Goal: Task Accomplishment & Management: Manage account settings

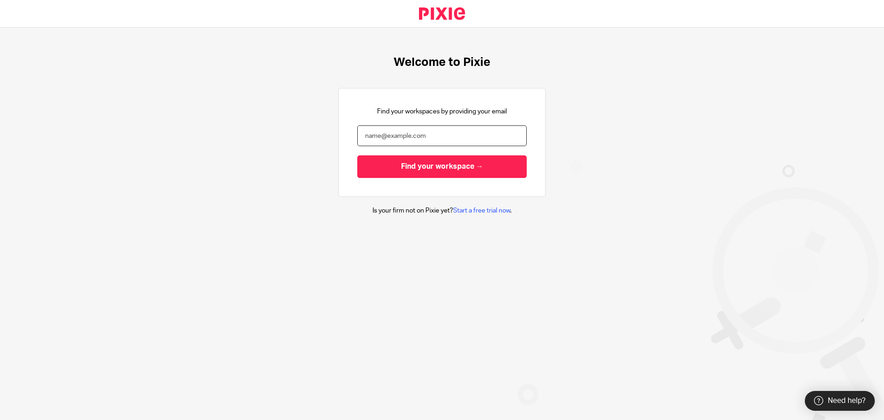
click at [433, 133] on input "email" at bounding box center [442, 135] width 170 height 21
type input "[EMAIL_ADDRESS][DOMAIN_NAME]"
click at [357, 155] on input "Find your workspace →" at bounding box center [442, 166] width 170 height 23
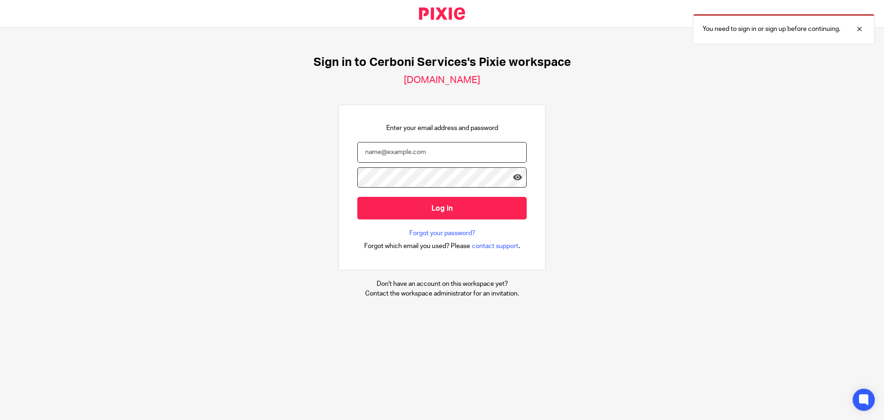
click at [426, 152] on input "email" at bounding box center [442, 152] width 170 height 21
type input "contact14@cerboniservices.com"
click at [357, 197] on input "Log in" at bounding box center [442, 208] width 170 height 23
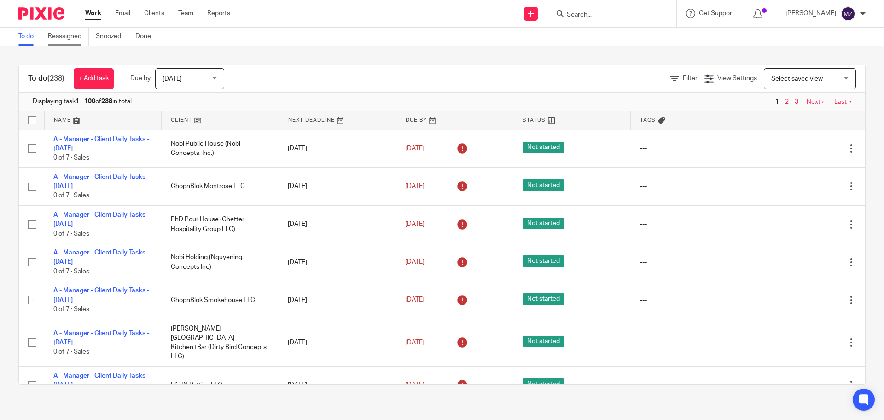
click at [63, 37] on link "Reassigned" at bounding box center [68, 37] width 41 height 18
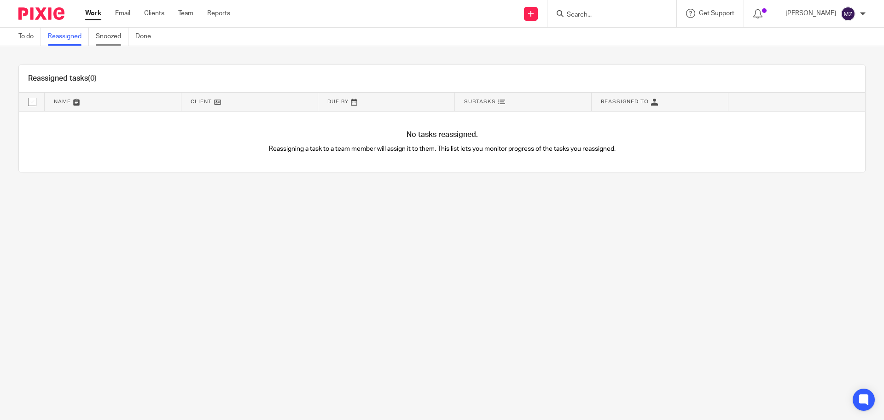
click at [117, 33] on link "Snoozed" at bounding box center [112, 37] width 33 height 18
click at [34, 41] on link "To do" at bounding box center [29, 37] width 23 height 18
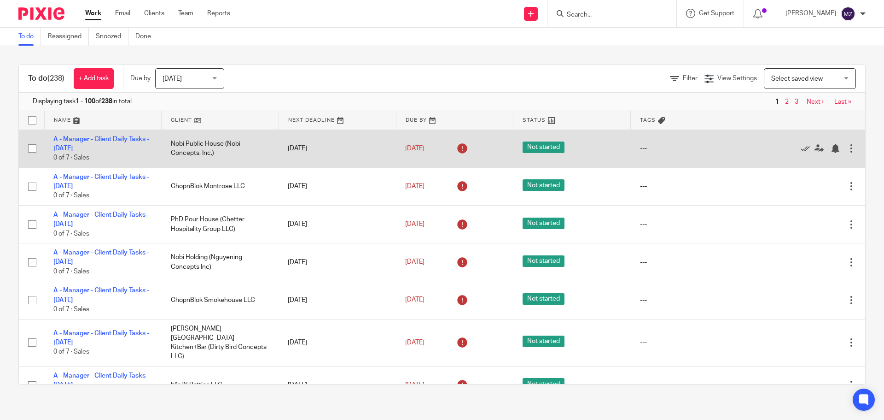
click at [34, 121] on input "checkbox" at bounding box center [32, 120] width 18 height 18
checkbox input "true"
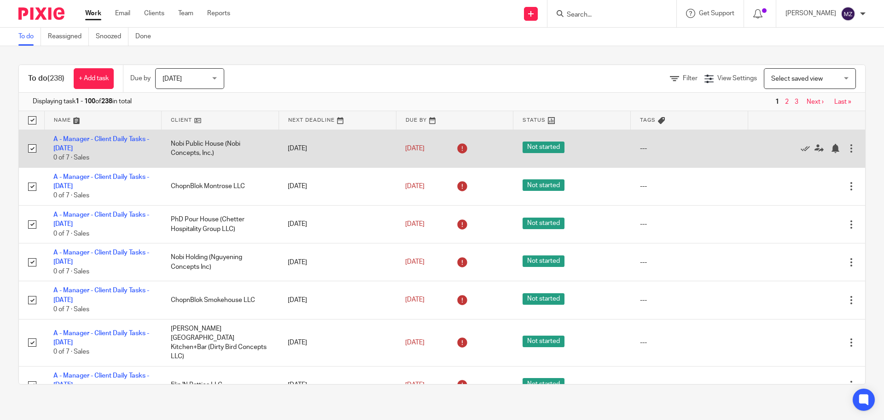
checkbox input "true"
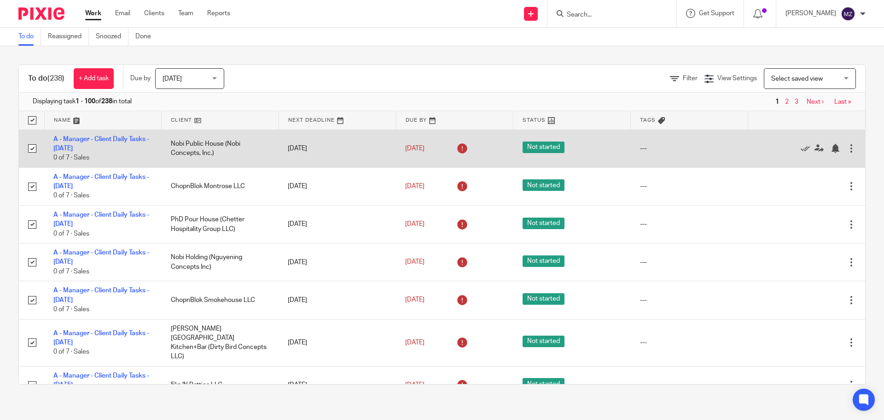
checkbox input "true"
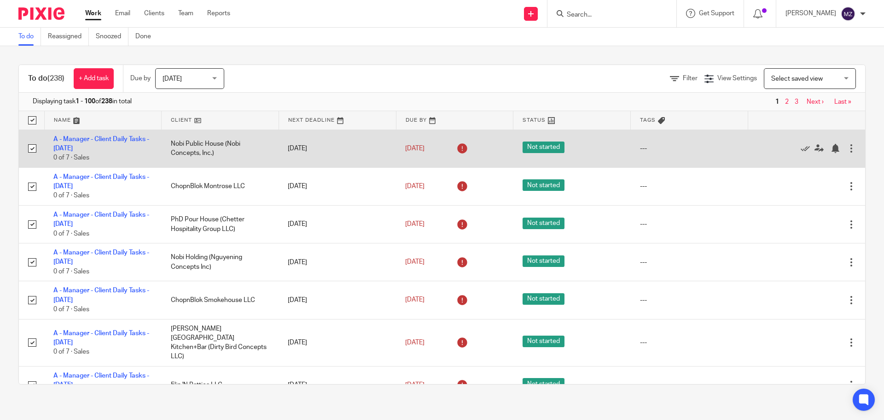
checkbox input "true"
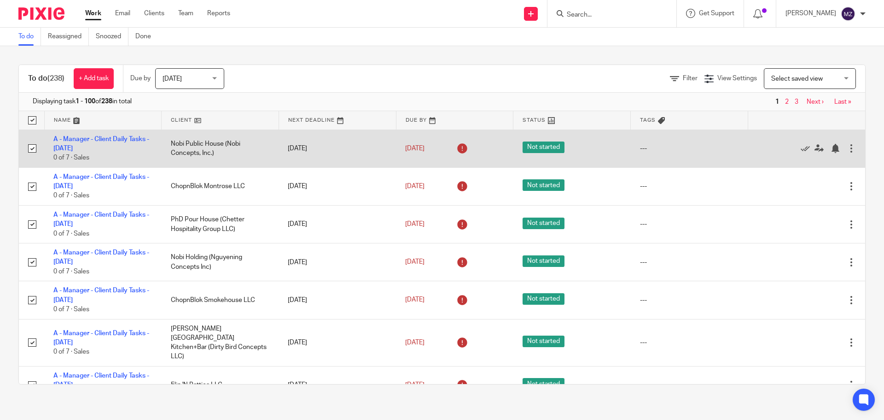
checkbox input "true"
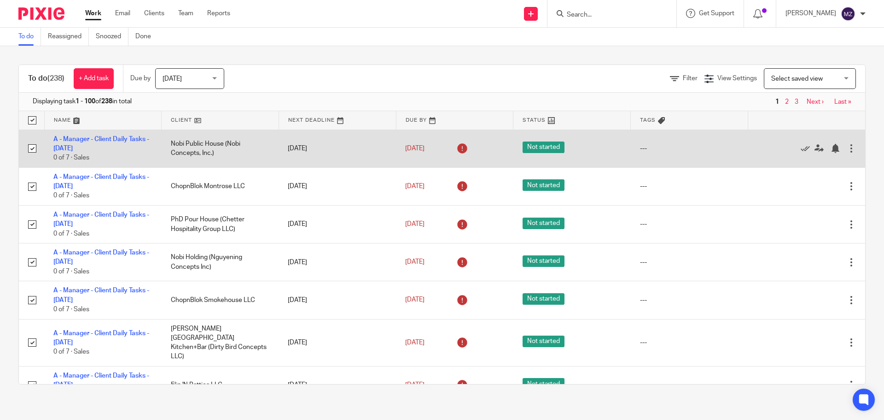
checkbox input "true"
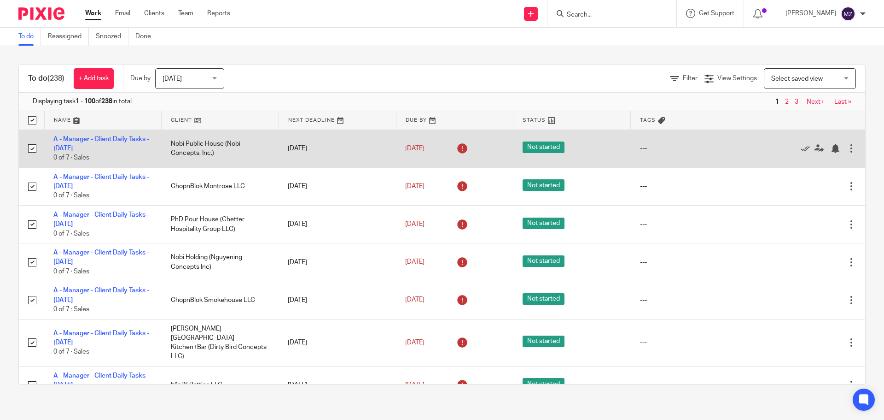
checkbox input "true"
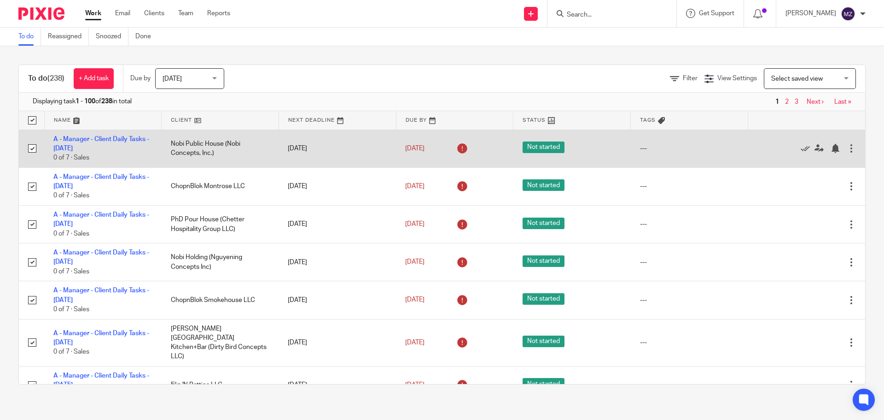
checkbox input "true"
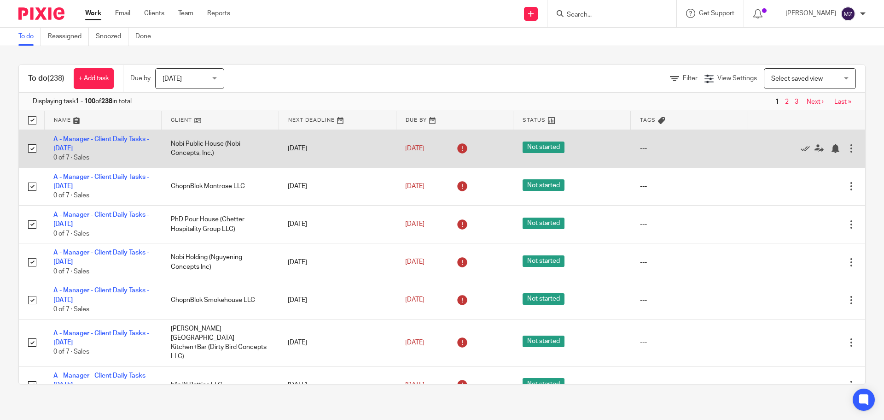
checkbox input "true"
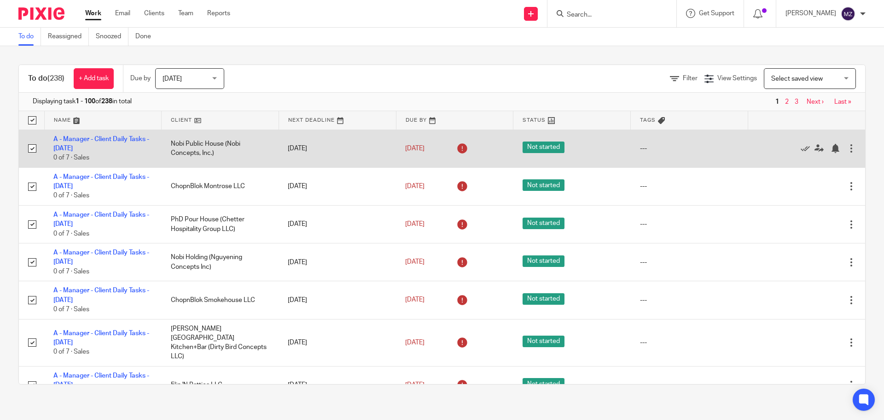
checkbox input "true"
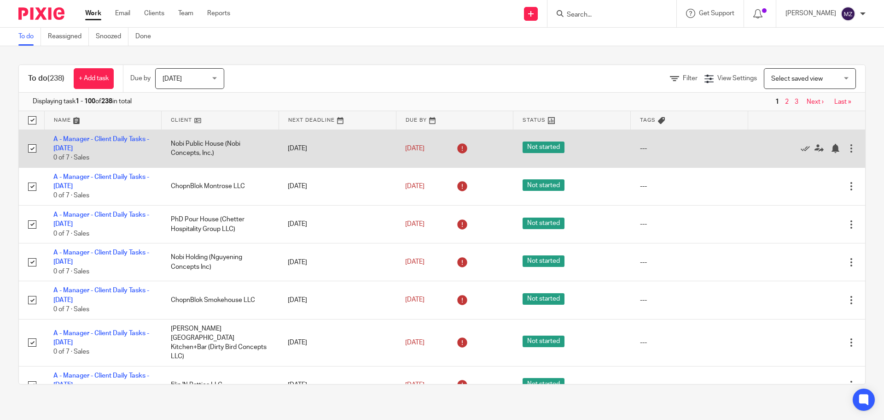
checkbox input "true"
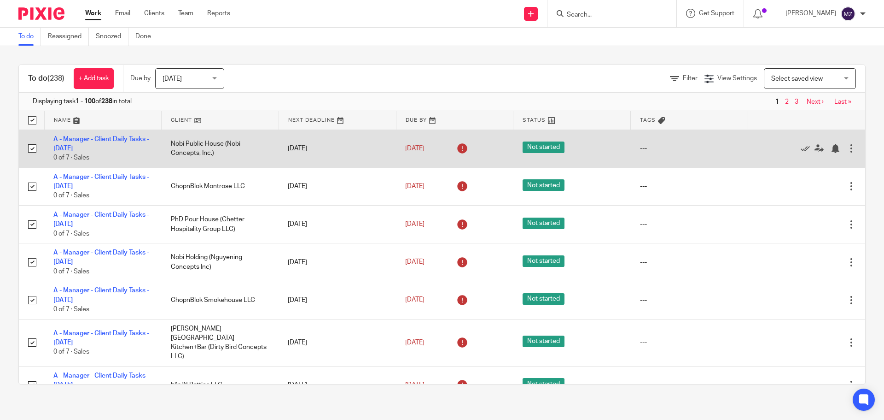
checkbox input "true"
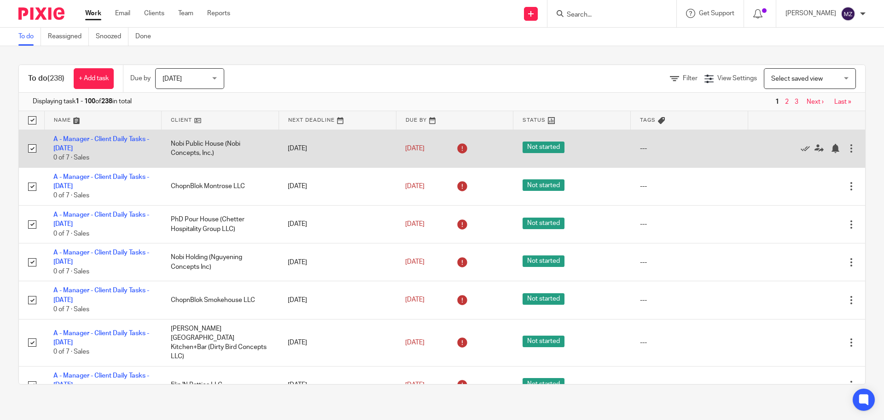
checkbox input "true"
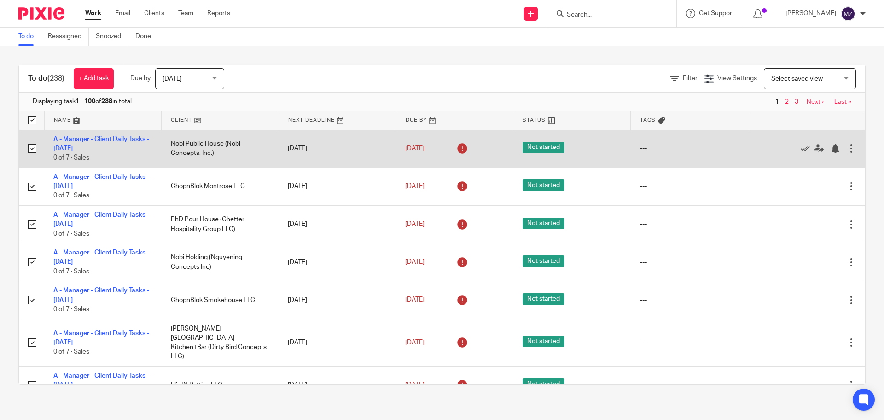
checkbox input "true"
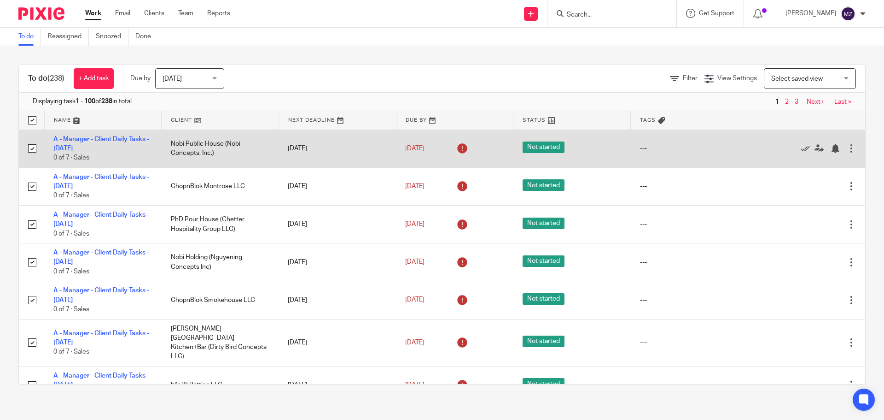
checkbox input "true"
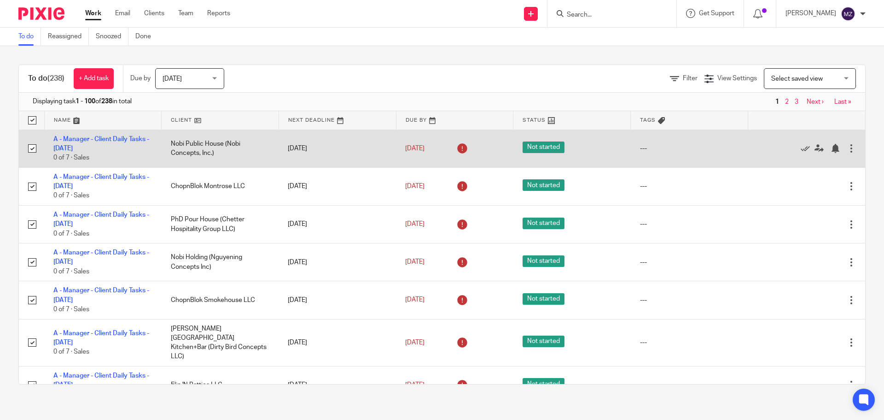
checkbox input "true"
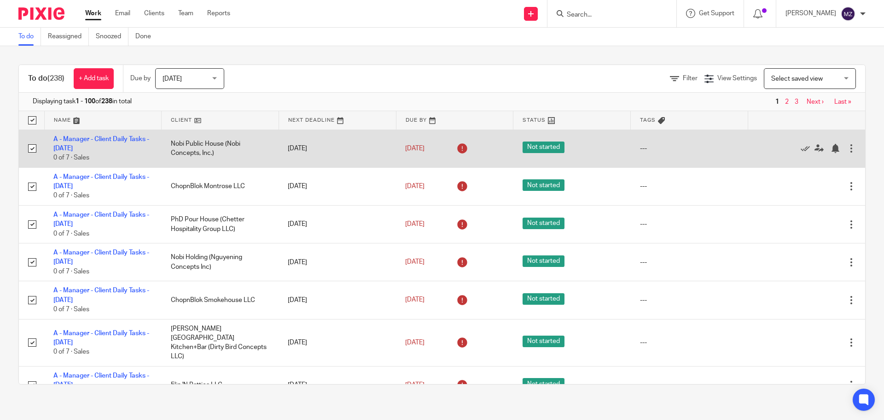
checkbox input "true"
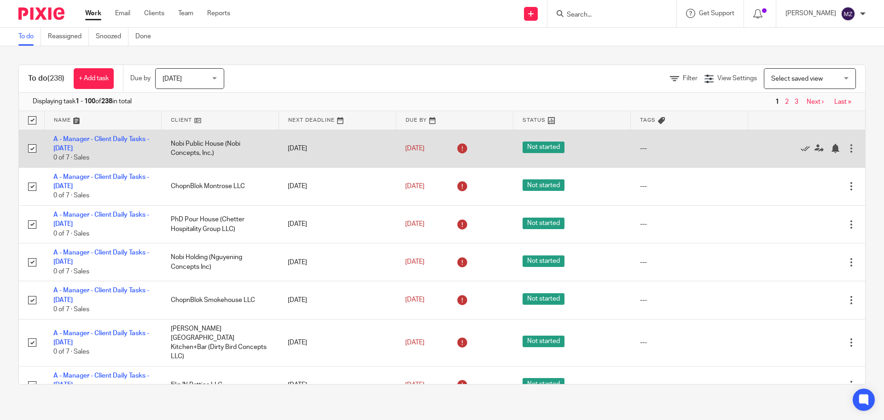
checkbox input "true"
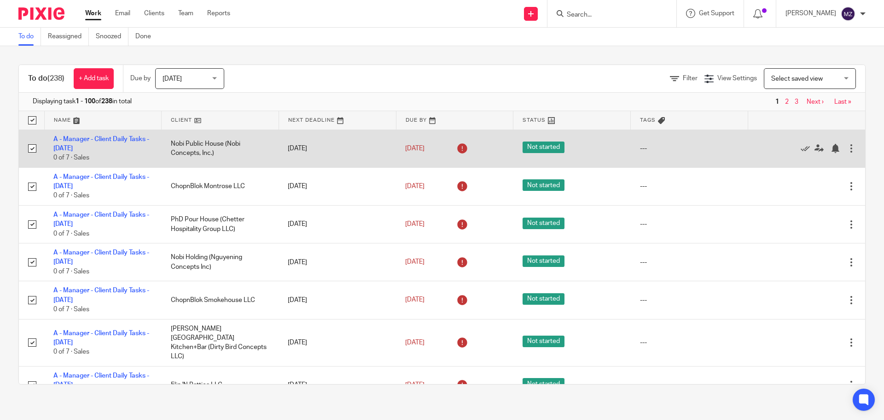
checkbox input "true"
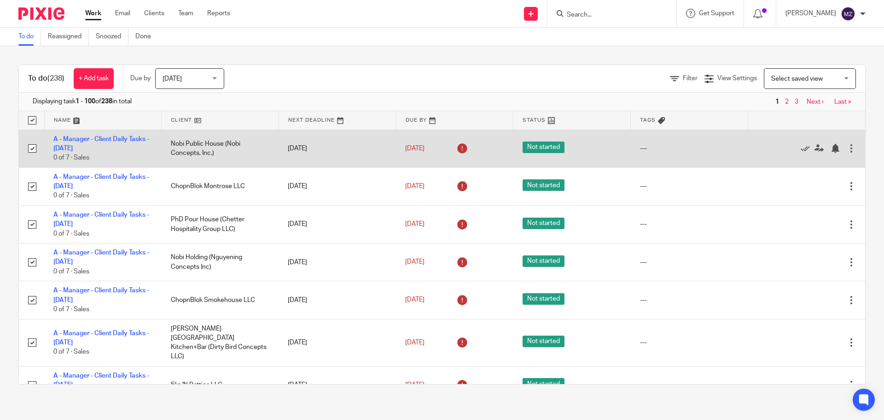
checkbox input "true"
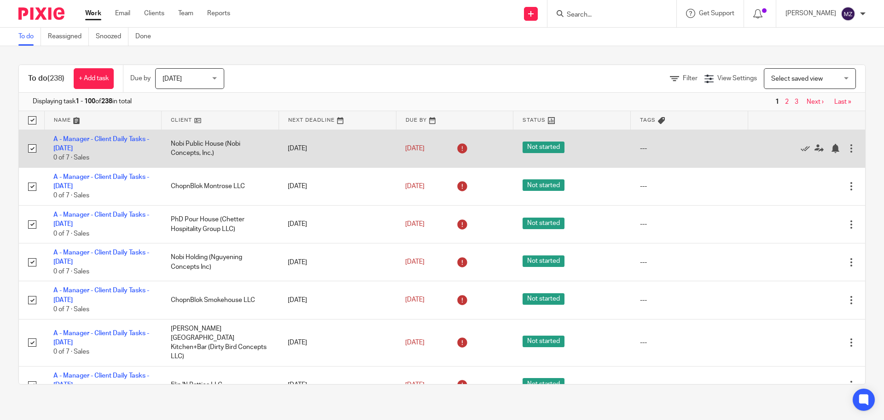
checkbox input "true"
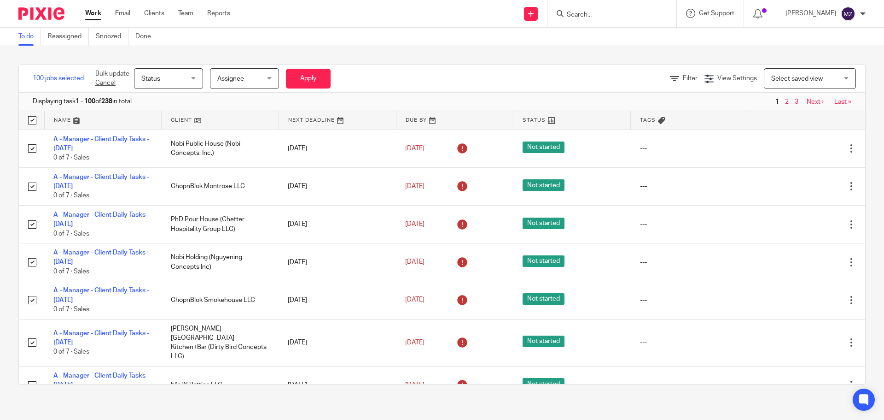
click at [173, 85] on span "Status" at bounding box center [165, 78] width 49 height 19
click at [404, 121] on link at bounding box center [455, 120] width 117 height 18
click at [418, 120] on link at bounding box center [455, 120] width 117 height 18
click at [430, 122] on link at bounding box center [455, 120] width 117 height 18
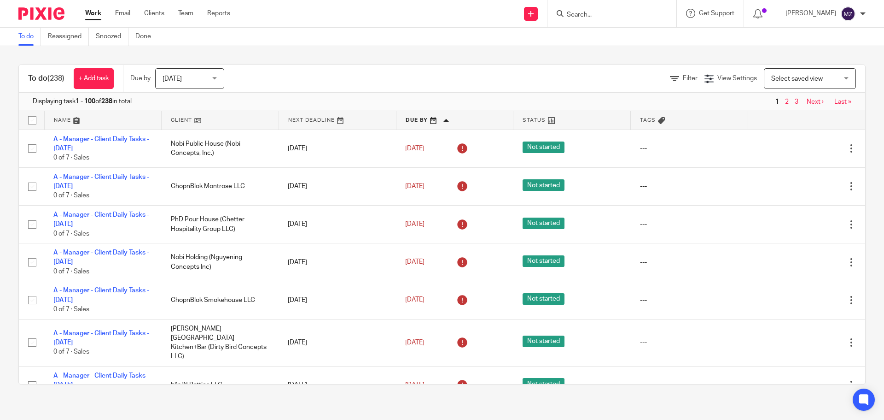
click at [400, 115] on link at bounding box center [455, 120] width 117 height 18
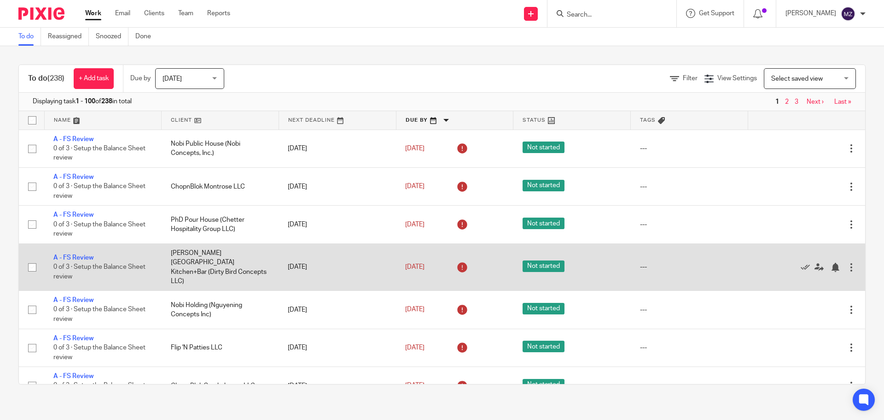
click at [29, 265] on input "checkbox" at bounding box center [32, 267] width 18 height 18
checkbox input "true"
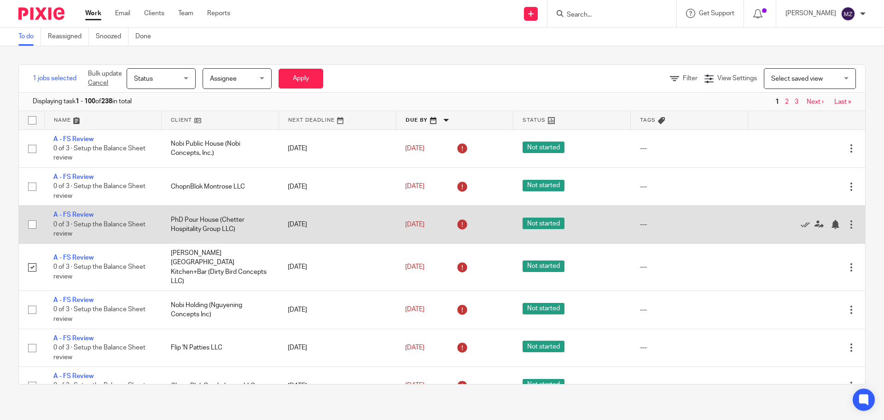
click at [32, 227] on input "checkbox" at bounding box center [32, 225] width 18 height 18
checkbox input "true"
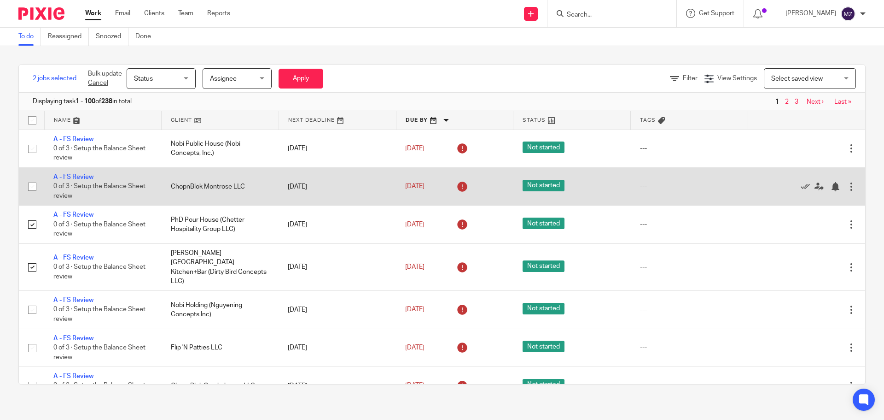
click at [30, 183] on input "checkbox" at bounding box center [32, 187] width 18 height 18
checkbox input "true"
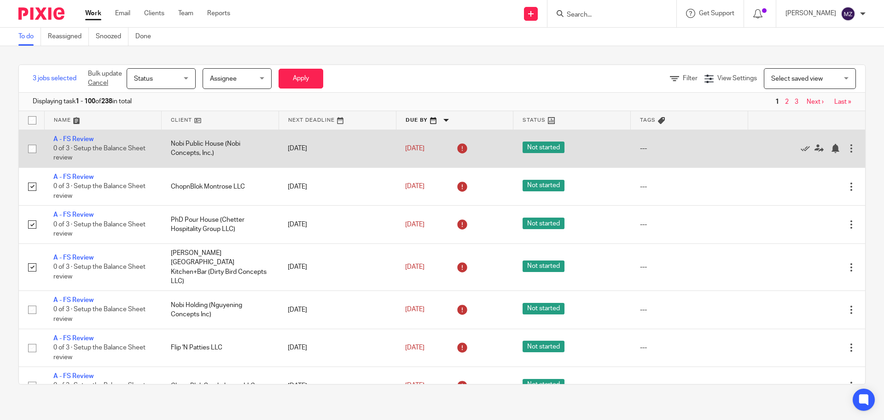
click at [32, 148] on input "checkbox" at bounding box center [32, 149] width 18 height 18
checkbox input "true"
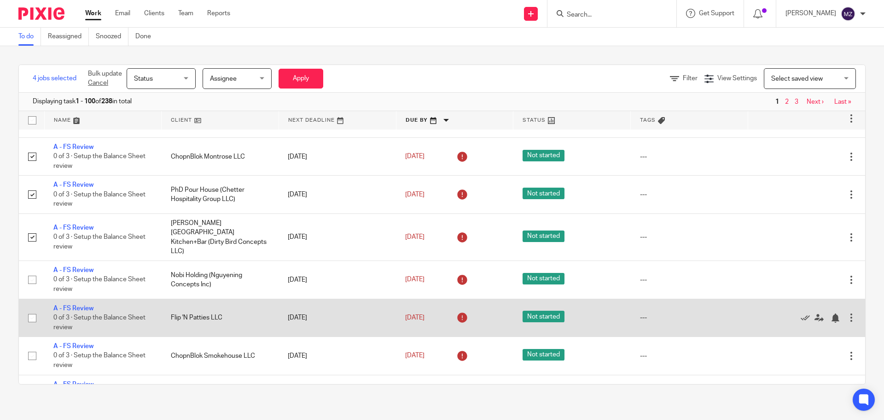
scroll to position [46, 0]
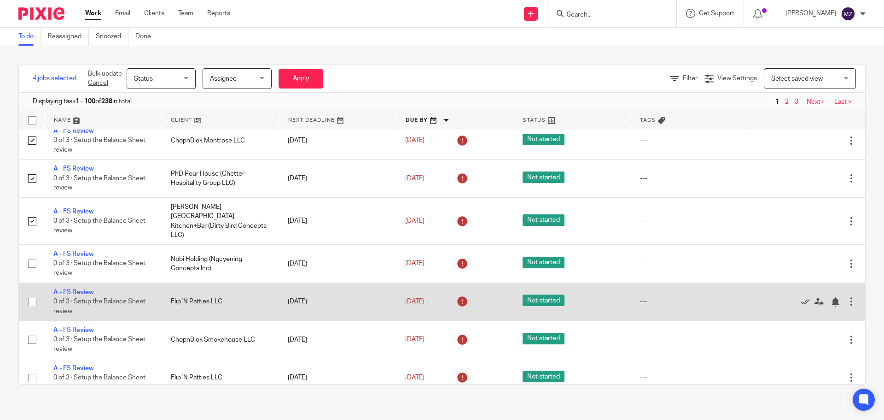
drag, startPoint x: 35, startPoint y: 291, endPoint x: 35, endPoint y: 282, distance: 8.8
click at [35, 293] on input "checkbox" at bounding box center [32, 302] width 18 height 18
checkbox input "true"
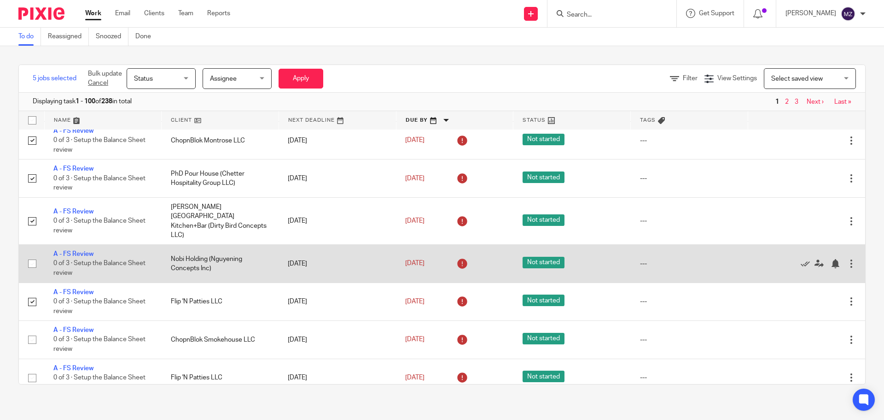
click at [29, 255] on input "checkbox" at bounding box center [32, 264] width 18 height 18
checkbox input "true"
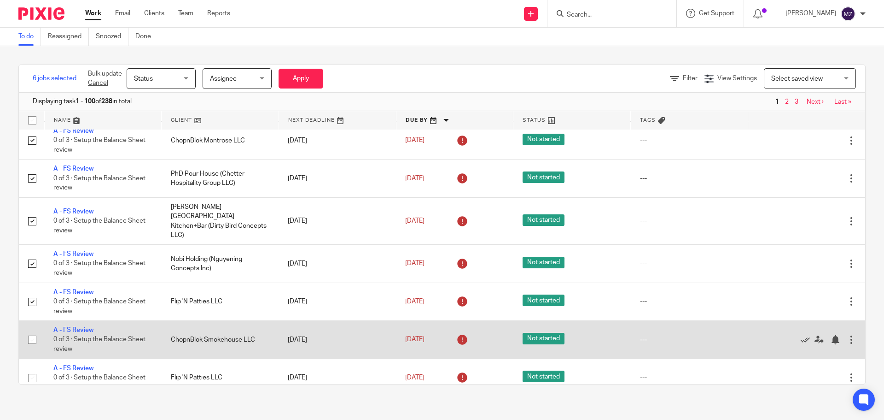
click at [33, 332] on input "checkbox" at bounding box center [32, 340] width 18 height 18
checkbox input "true"
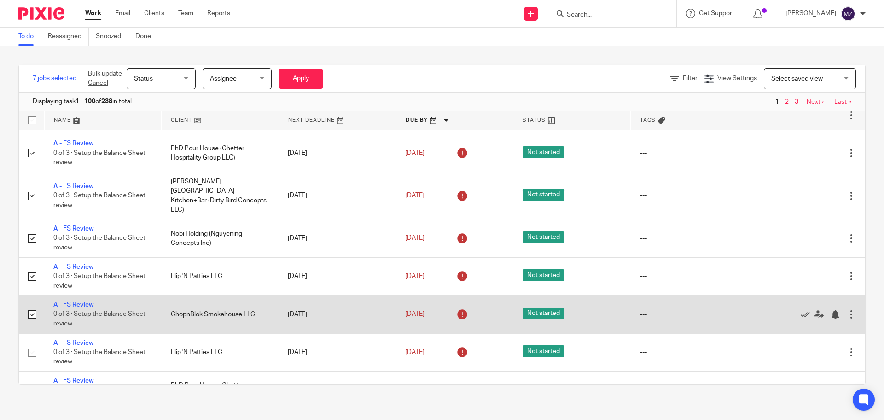
scroll to position [92, 0]
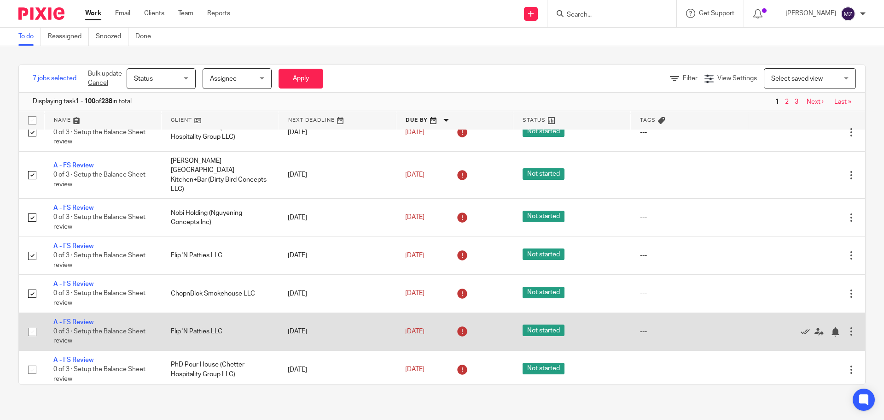
click at [33, 323] on input "checkbox" at bounding box center [32, 332] width 18 height 18
checkbox input "true"
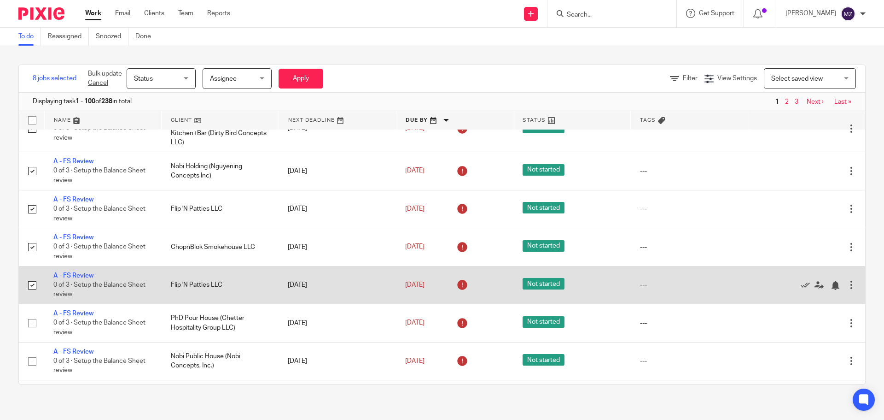
scroll to position [184, 0]
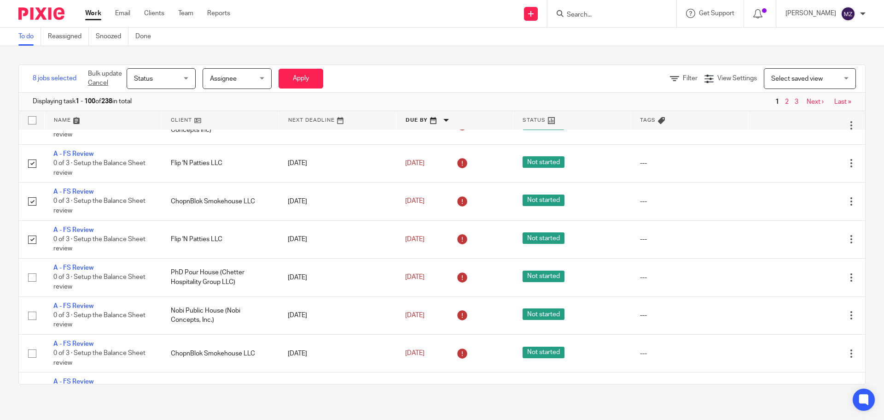
click at [265, 79] on div "Assignee [GEOGRAPHIC_DATA]" at bounding box center [237, 78] width 69 height 21
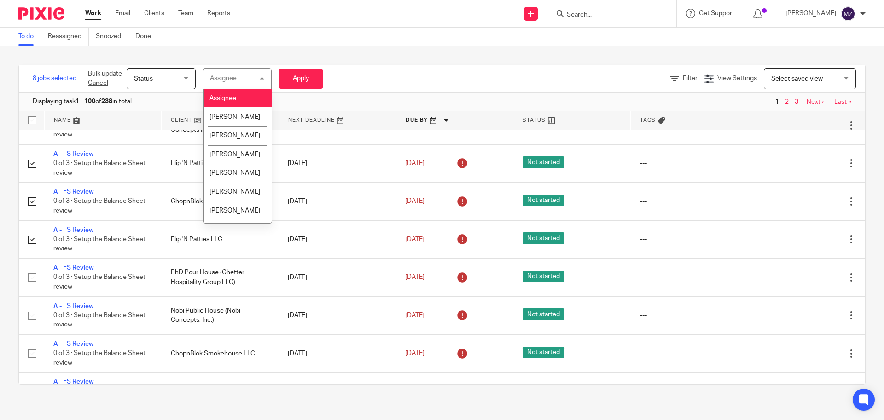
click at [171, 73] on span "Status" at bounding box center [158, 78] width 49 height 19
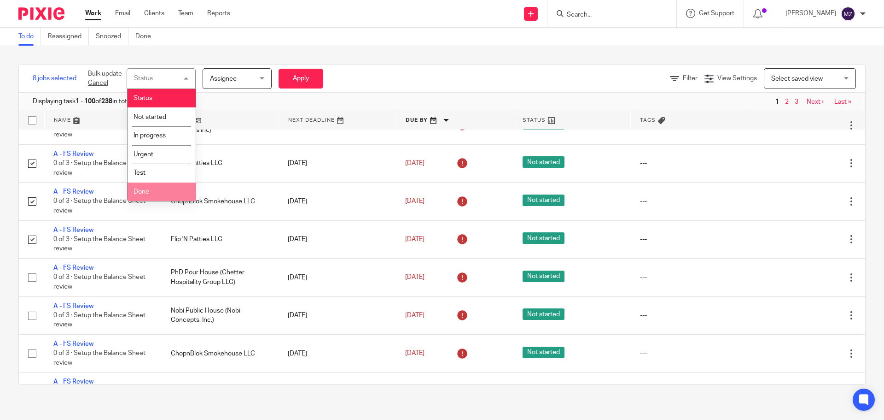
click at [175, 196] on li "Done" at bounding box center [162, 191] width 68 height 19
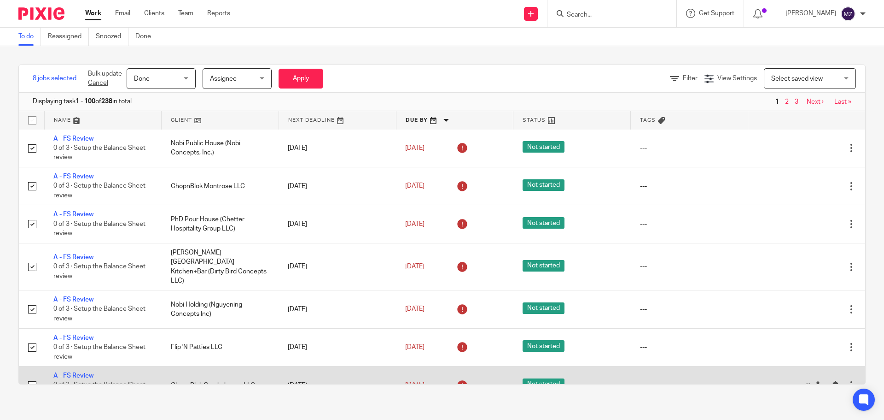
scroll to position [0, 0]
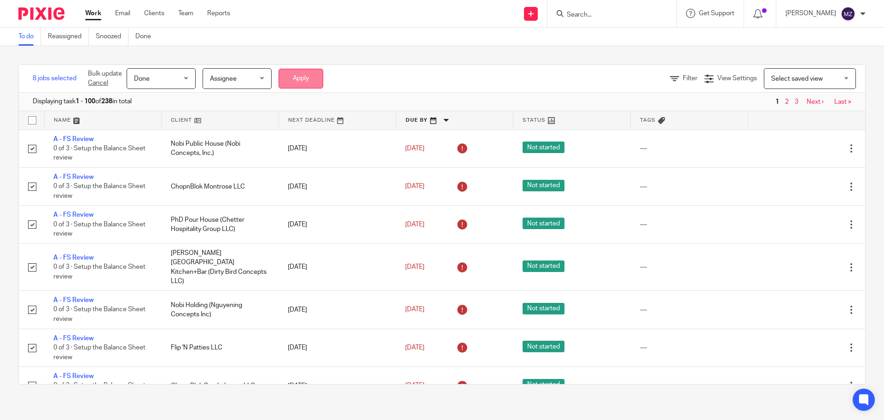
click at [317, 82] on button "Apply" at bounding box center [301, 79] width 45 height 20
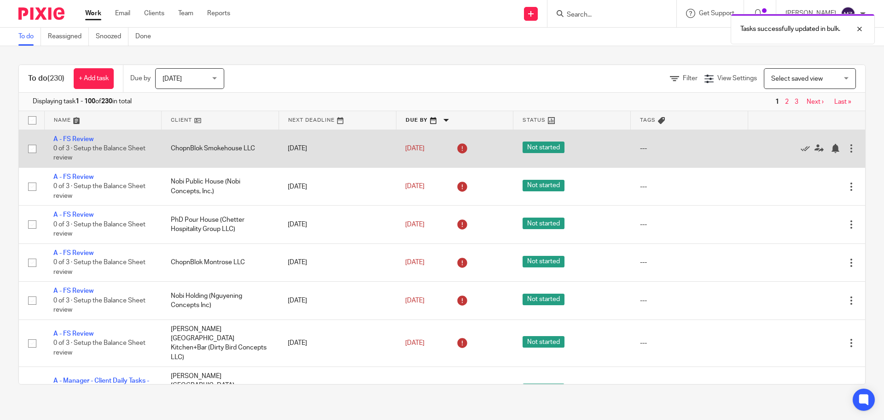
click at [533, 147] on span "Not started" at bounding box center [544, 147] width 42 height 12
click at [847, 152] on div at bounding box center [851, 148] width 9 height 9
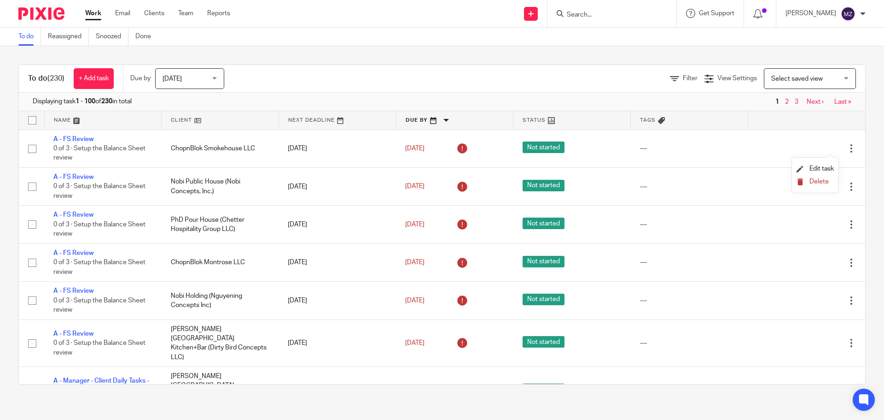
click at [806, 182] on button "Delete" at bounding box center [815, 181] width 37 height 7
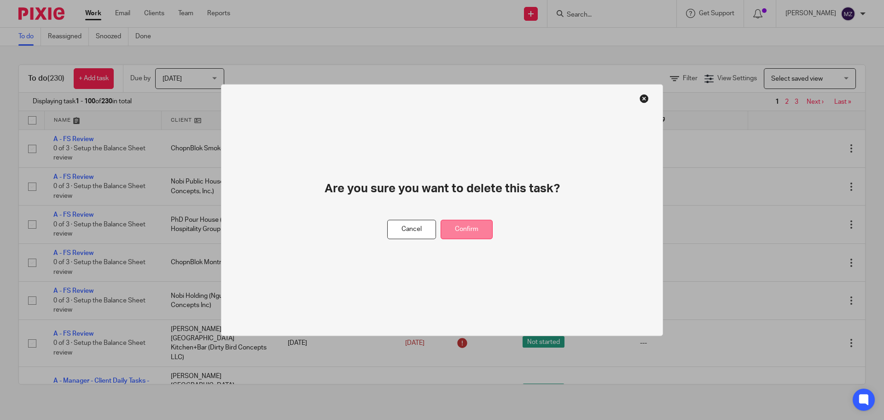
click at [463, 229] on button "Confirm" at bounding box center [467, 229] width 52 height 20
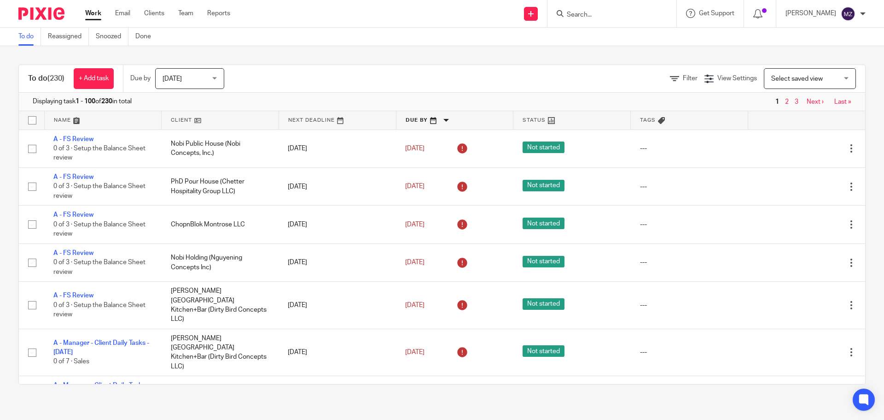
click at [29, 118] on input "checkbox" at bounding box center [32, 120] width 18 height 18
checkbox input "true"
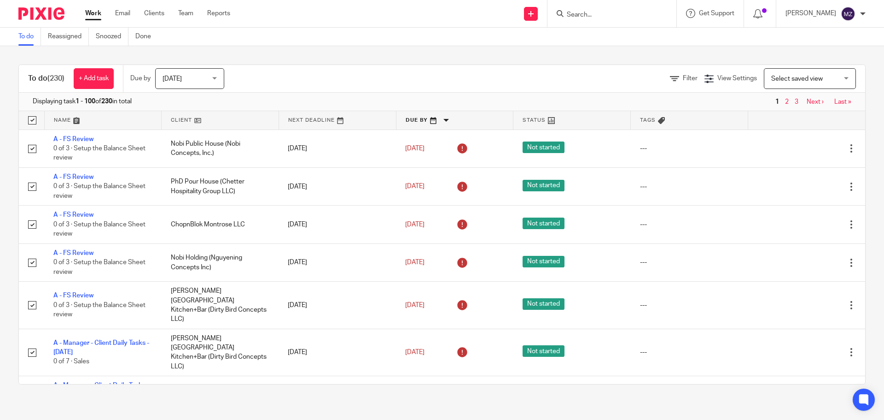
checkbox input "true"
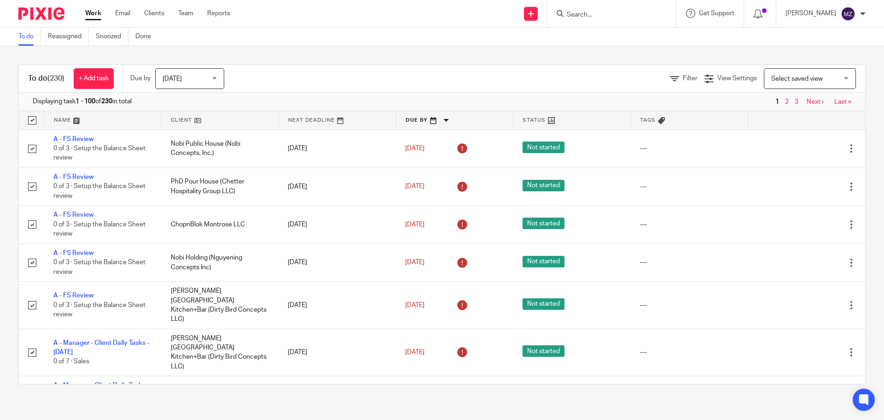
checkbox input "true"
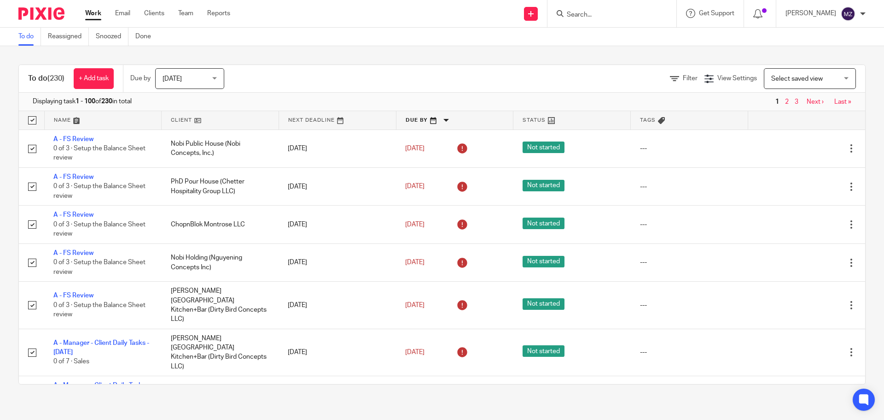
checkbox input "true"
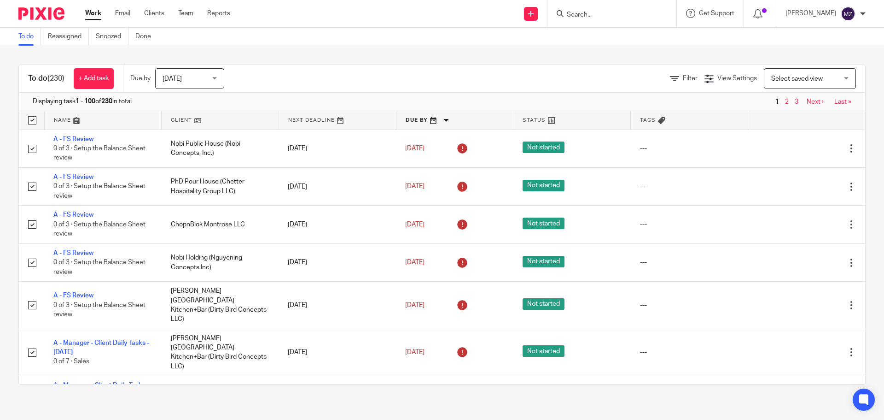
checkbox input "true"
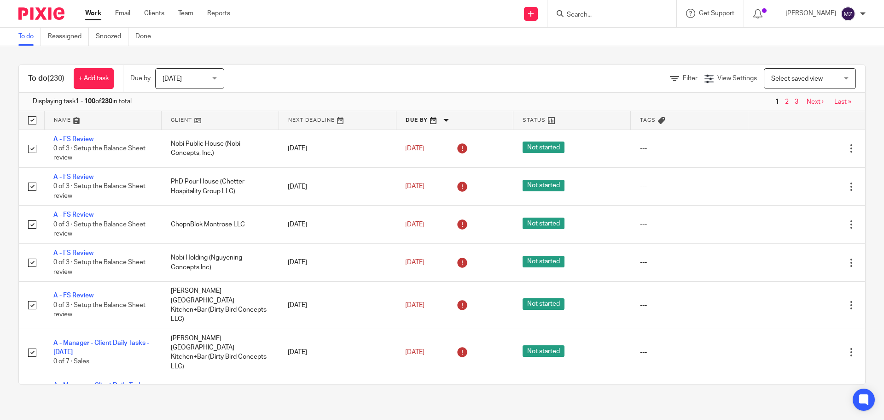
checkbox input "true"
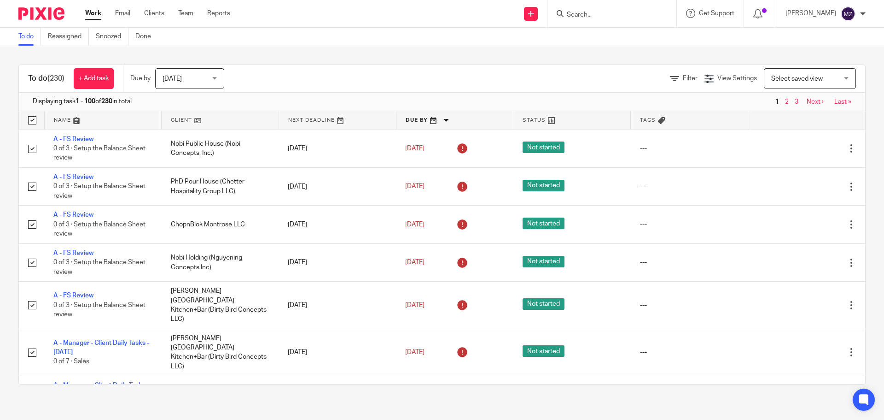
checkbox input "true"
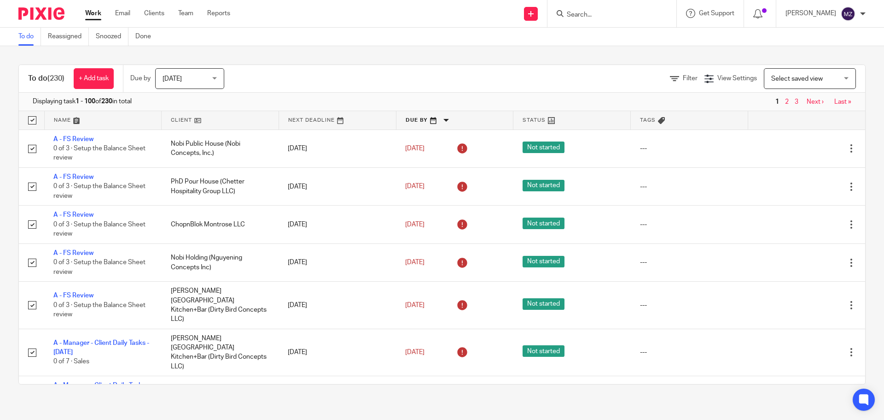
checkbox input "true"
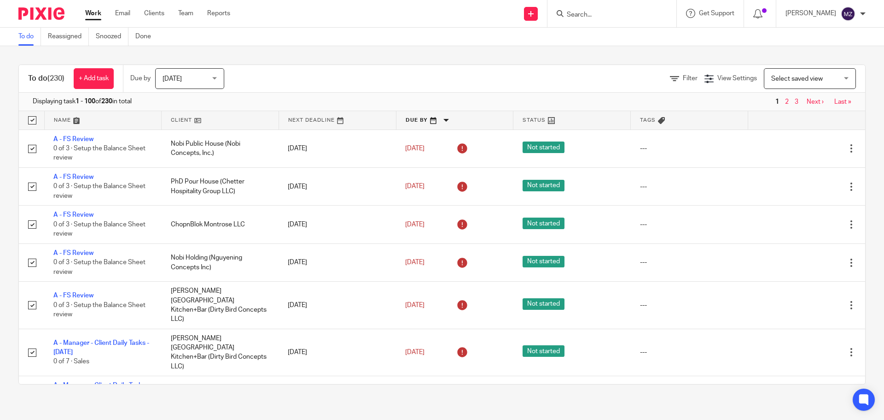
checkbox input "true"
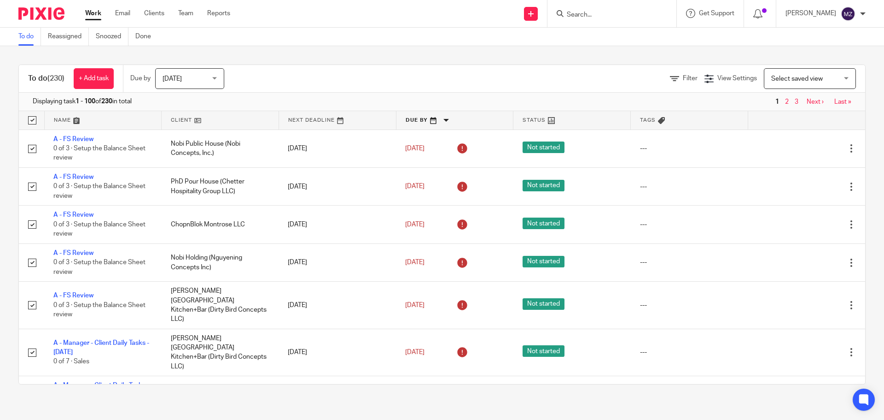
checkbox input "true"
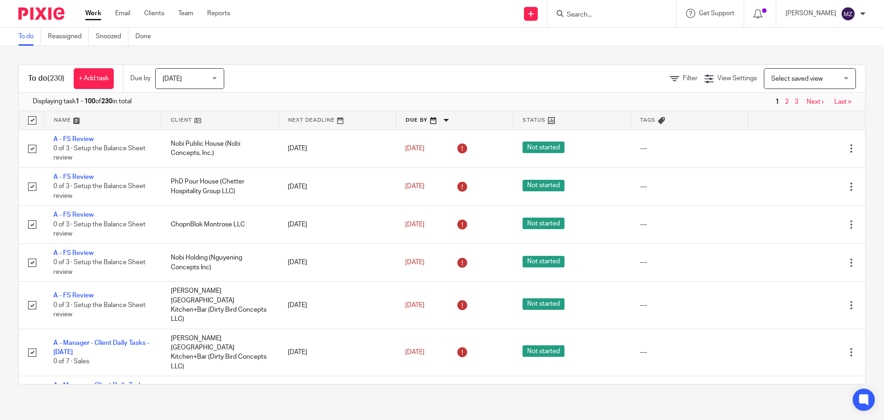
checkbox input "true"
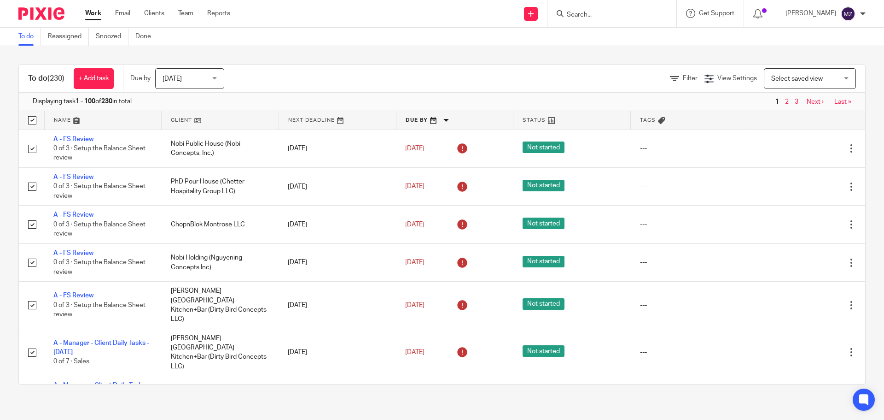
checkbox input "true"
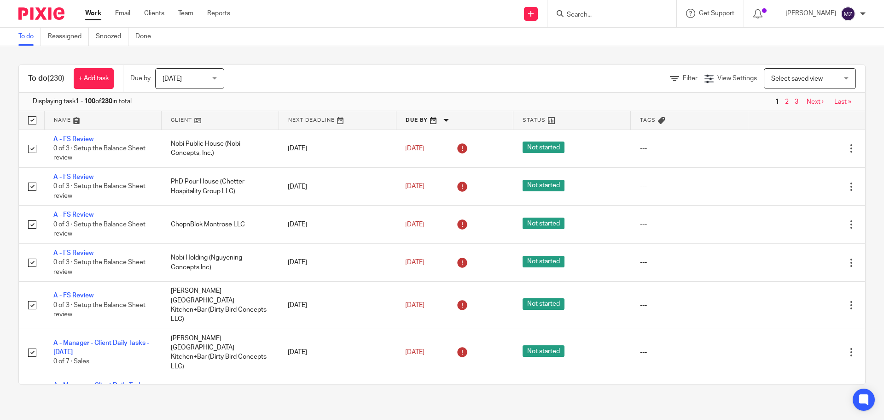
checkbox input "true"
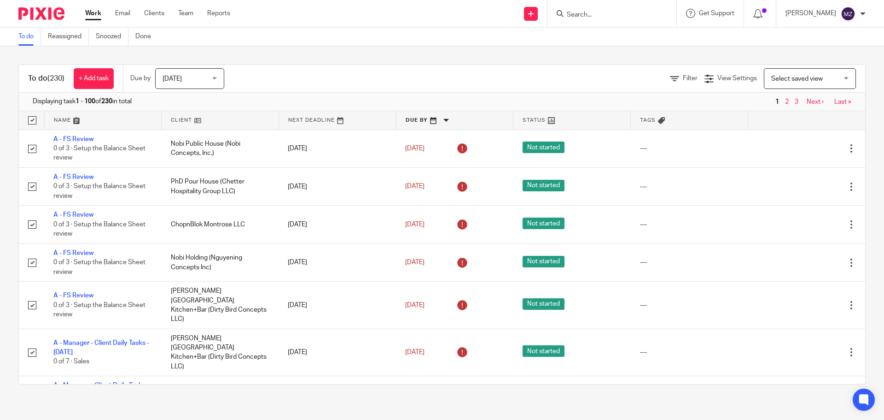
checkbox input "true"
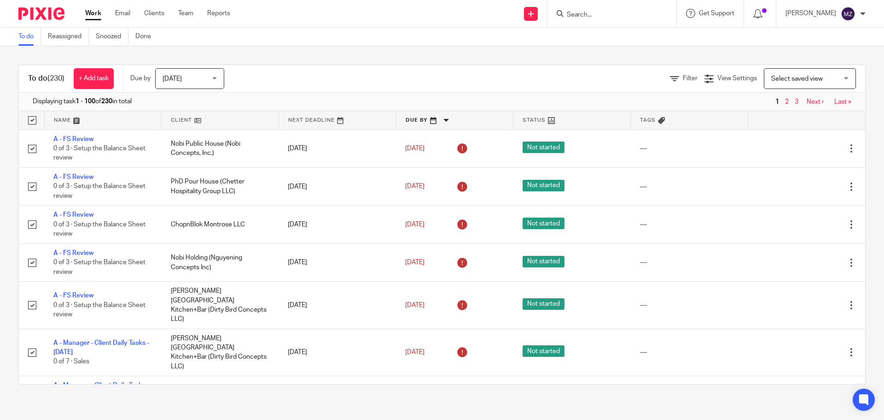
checkbox input "true"
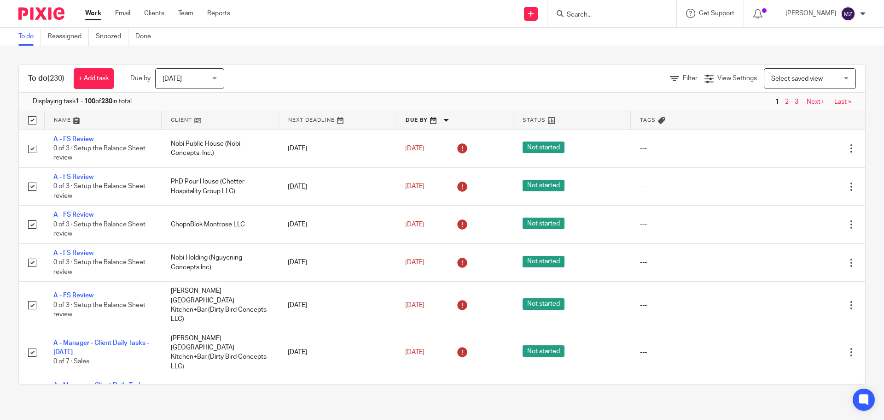
checkbox input "true"
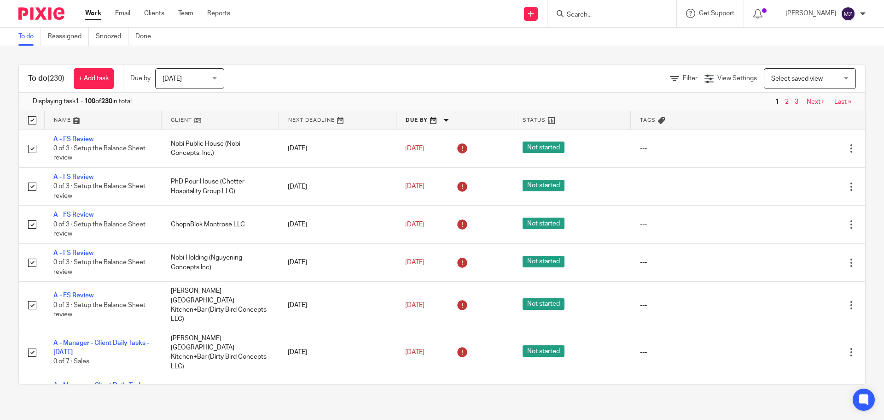
checkbox input "true"
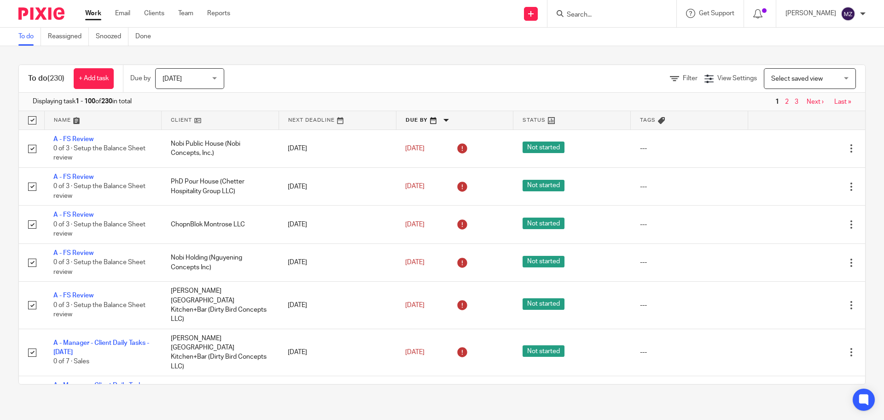
checkbox input "true"
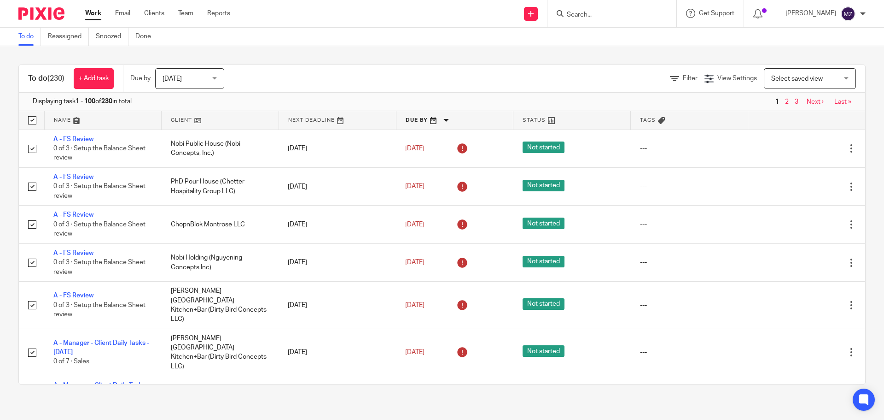
checkbox input "true"
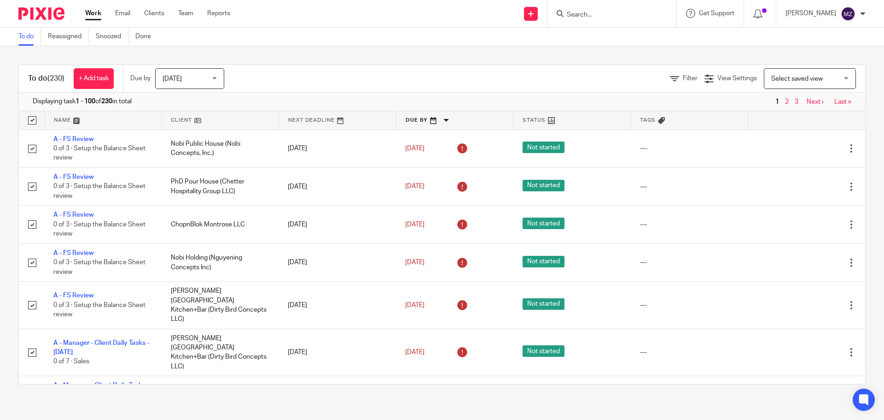
checkbox input "true"
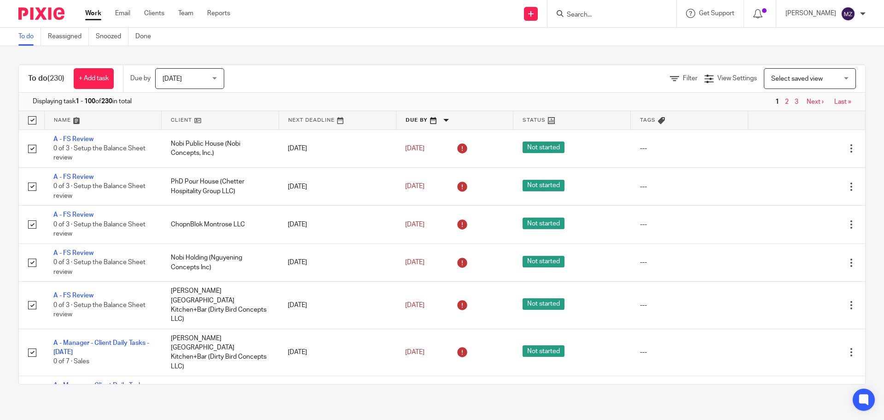
checkbox input "true"
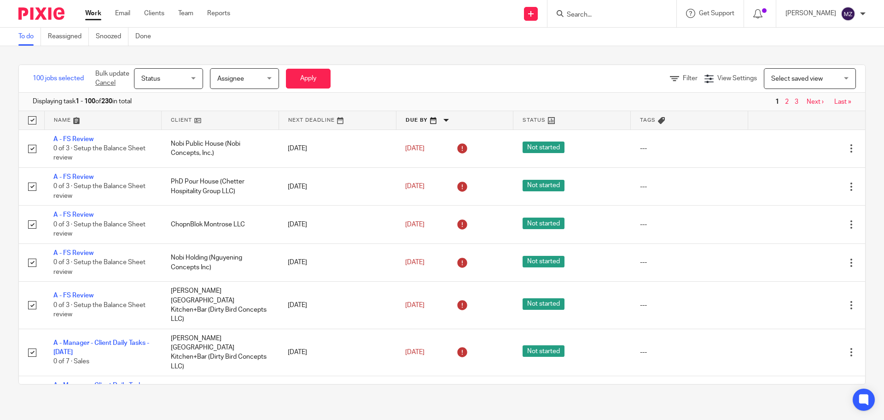
click at [834, 83] on div "Select saved view Select saved view" at bounding box center [810, 78] width 92 height 21
